Goal: Navigation & Orientation: Find specific page/section

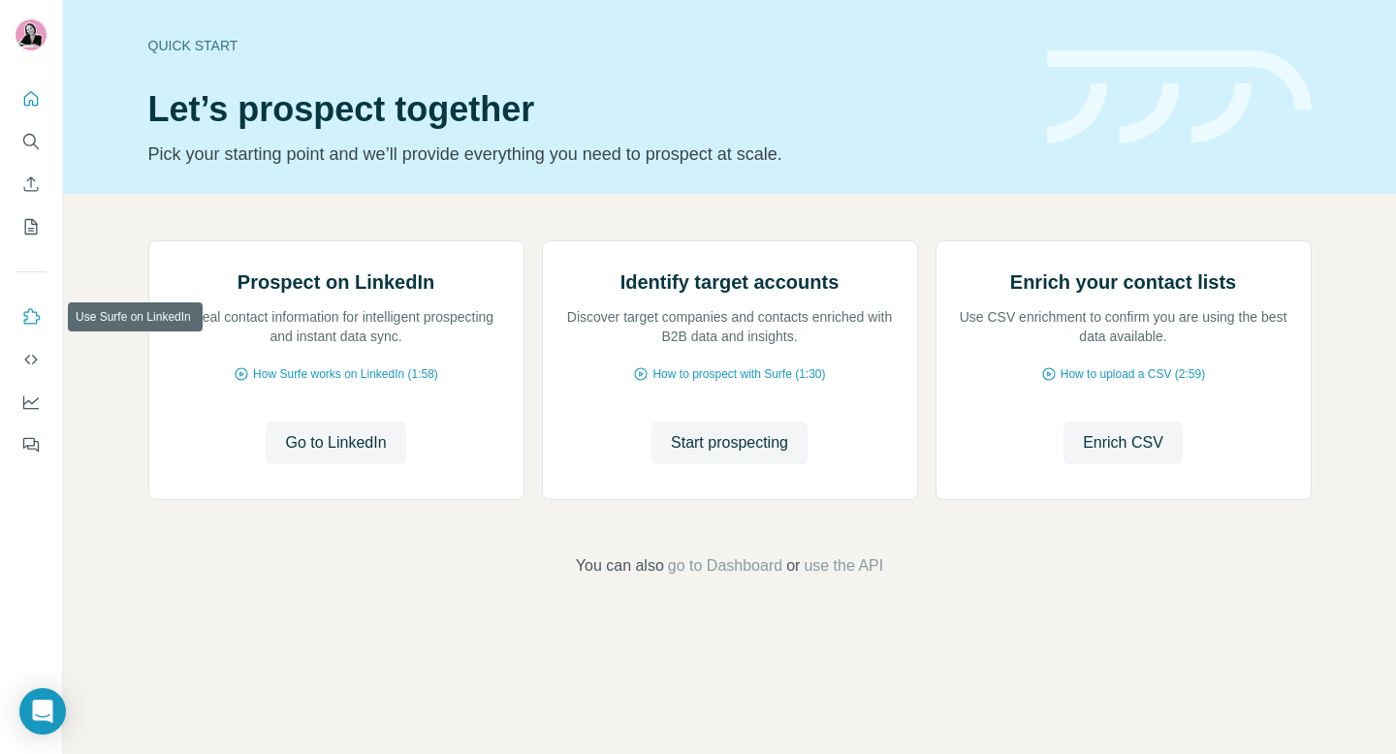
click at [34, 317] on icon "Use Surfe on LinkedIn" at bounding box center [30, 316] width 19 height 19
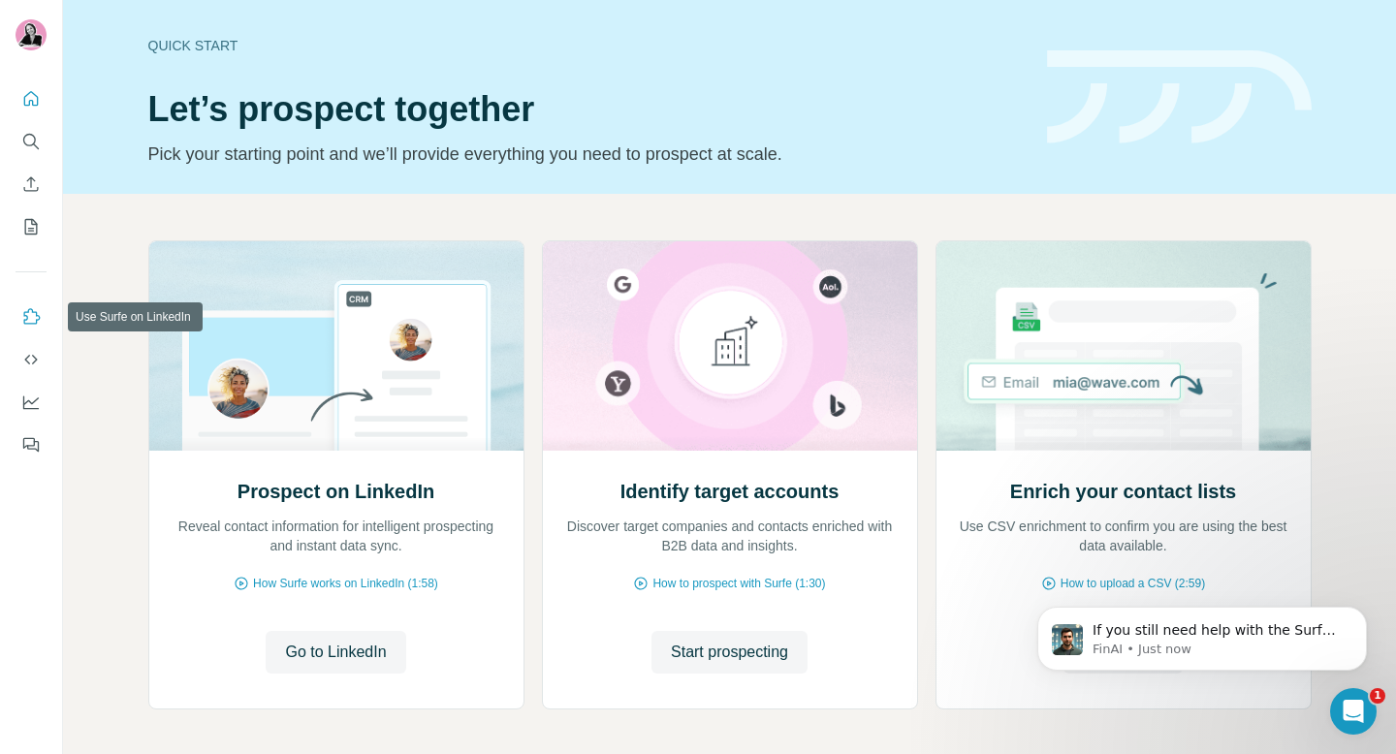
click at [32, 330] on button "Use Surfe on LinkedIn" at bounding box center [31, 317] width 31 height 35
